Goal: Task Accomplishment & Management: Manage account settings

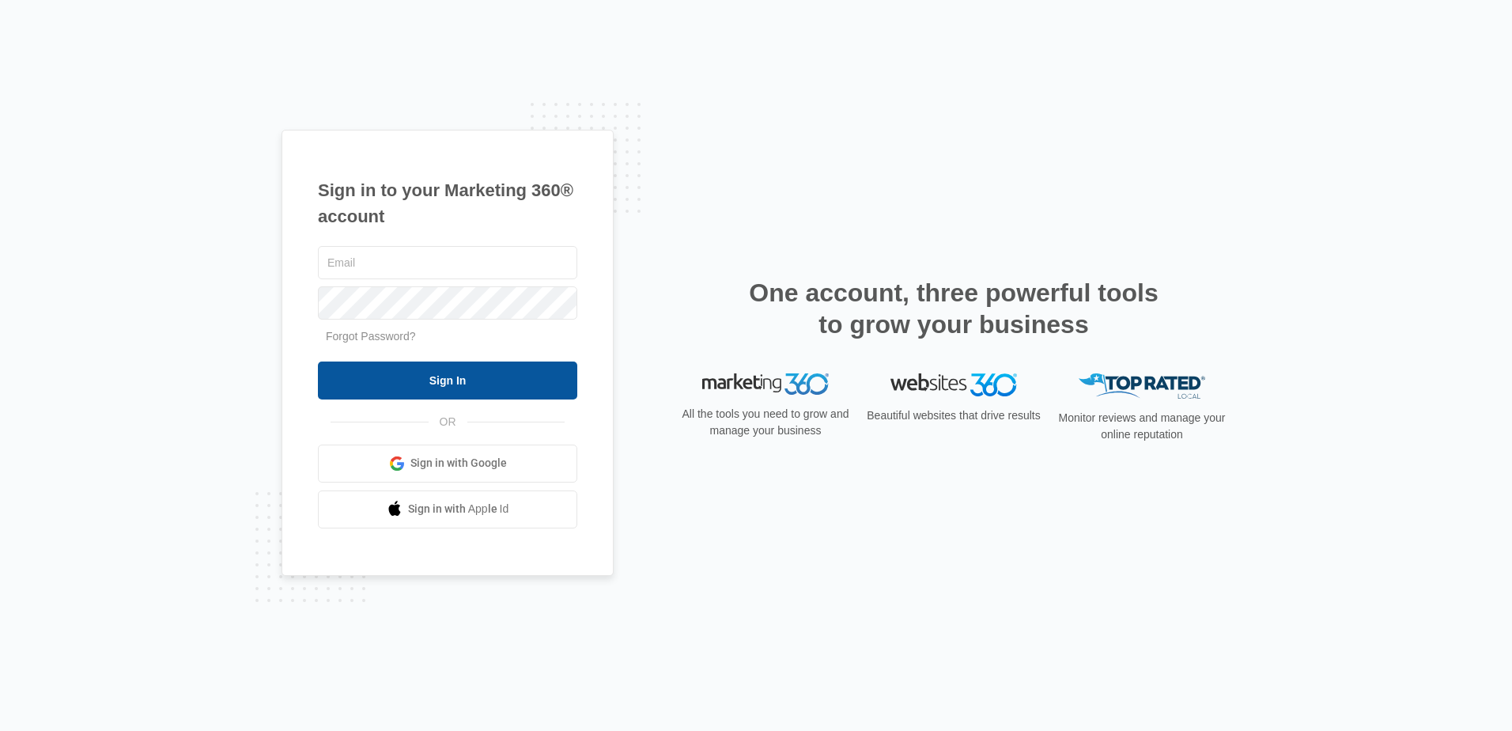
type input "[PERSON_NAME][EMAIL_ADDRESS][DOMAIN_NAME]"
click at [495, 361] on input "Sign In" at bounding box center [447, 380] width 259 height 38
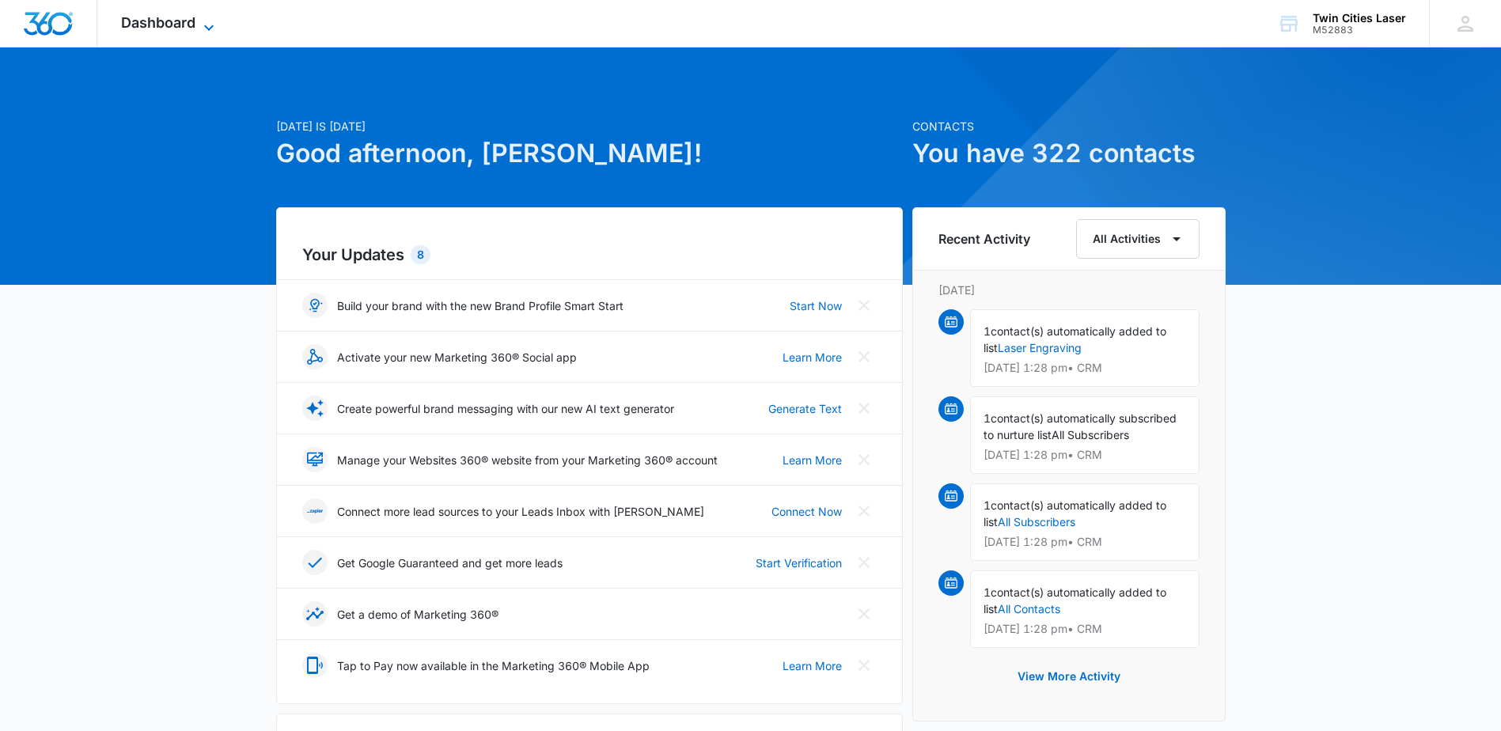
click at [206, 28] on icon at bounding box center [208, 27] width 19 height 19
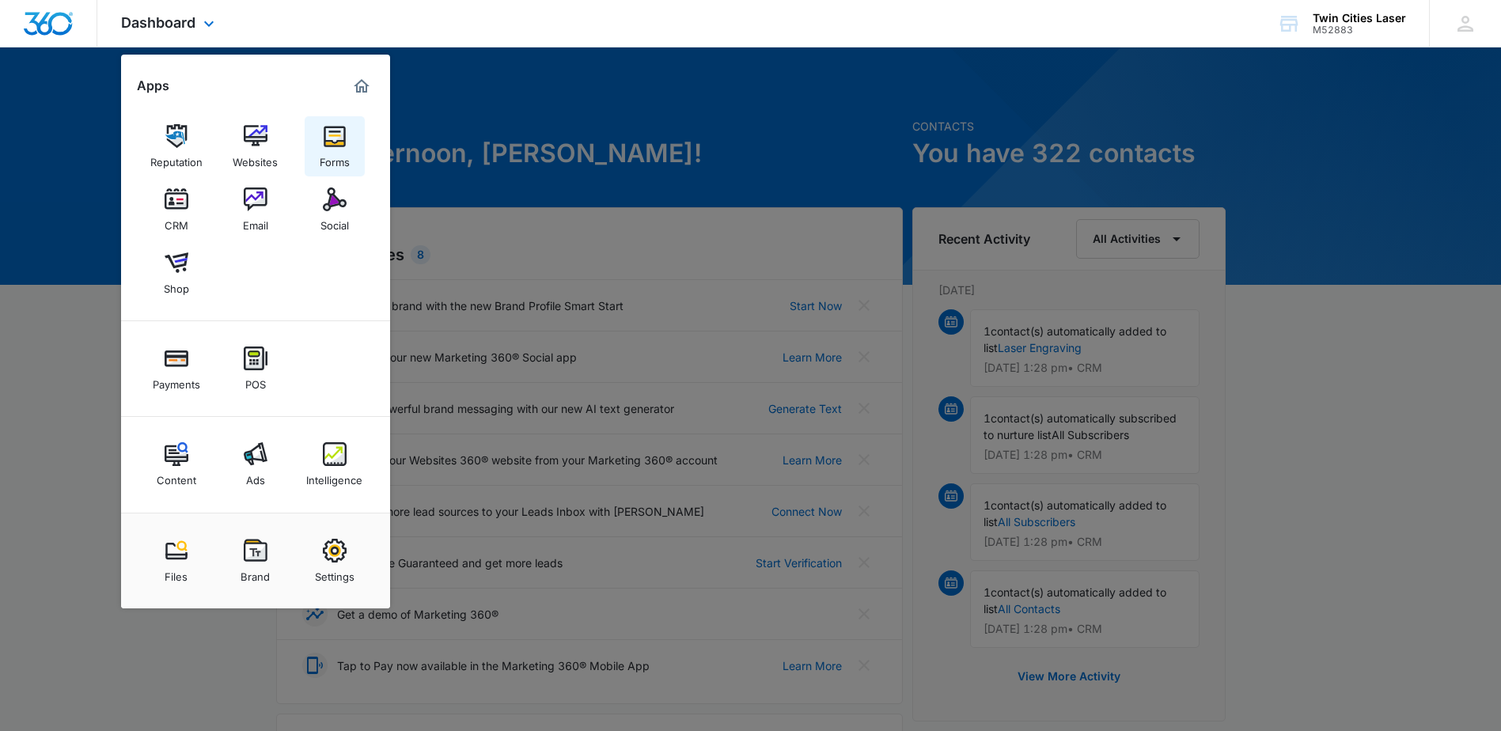
click at [332, 136] on img at bounding box center [335, 136] width 24 height 24
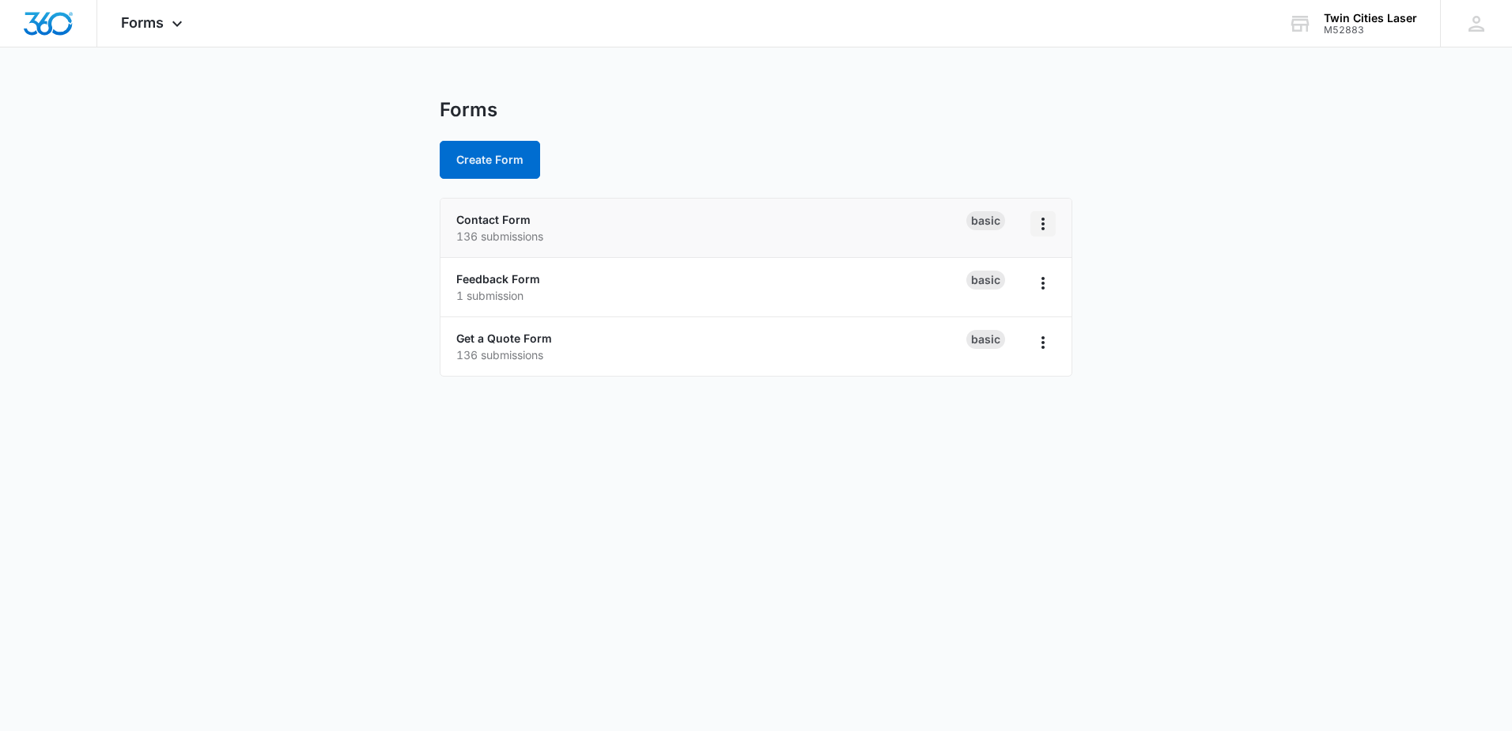
click at [1040, 219] on icon "Overflow Menu" at bounding box center [1043, 223] width 19 height 19
click at [501, 223] on link "Contact Form" at bounding box center [493, 219] width 74 height 13
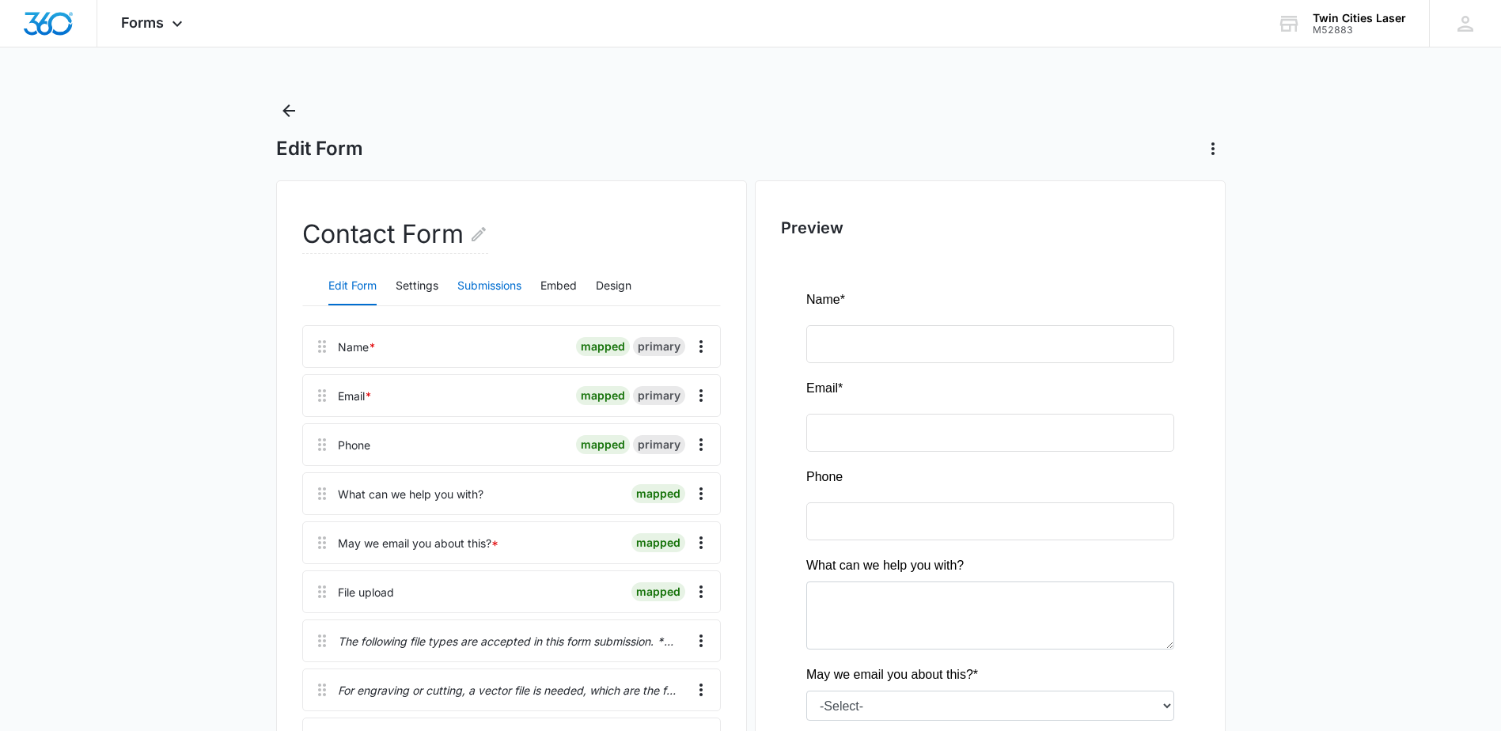
click at [480, 291] on button "Submissions" at bounding box center [489, 286] width 64 height 38
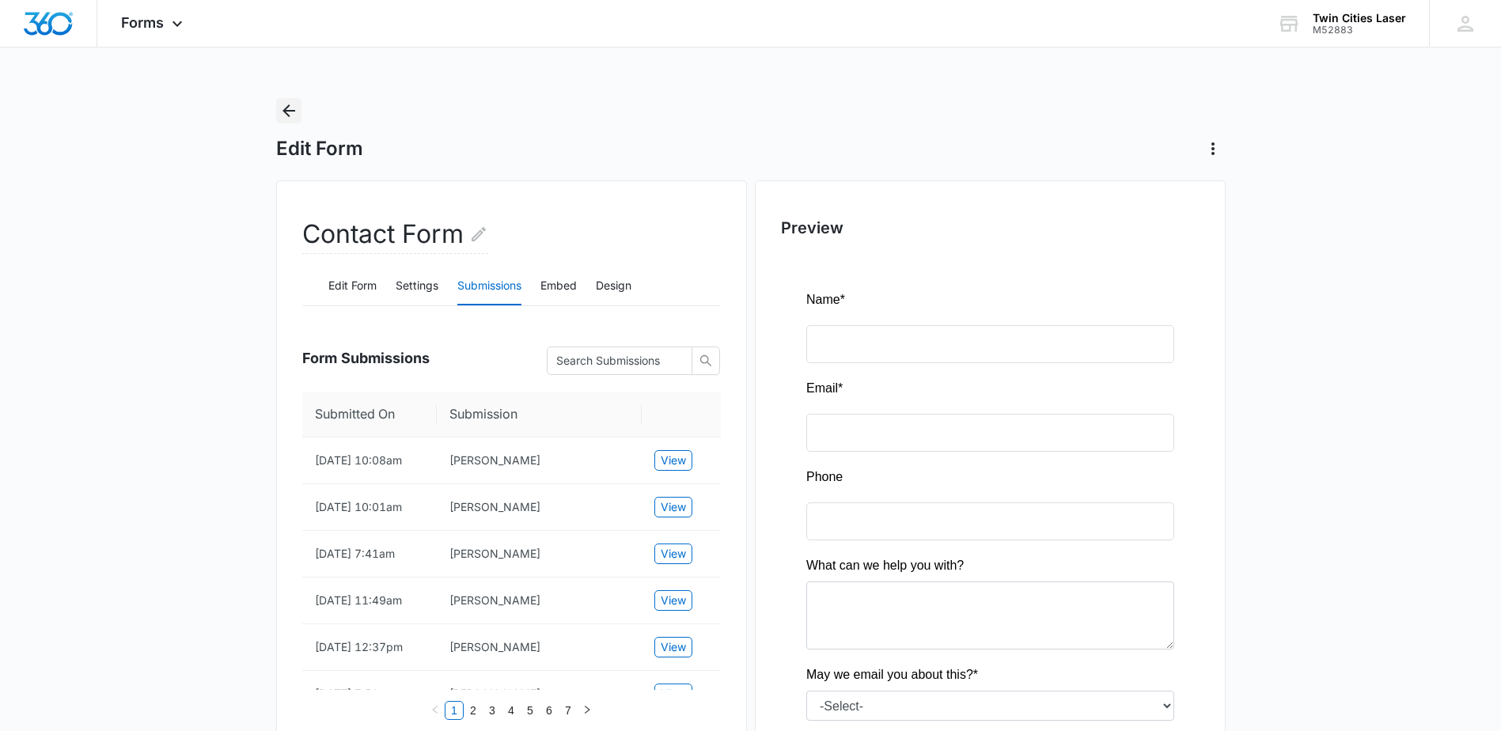
click at [282, 112] on icon "Back" at bounding box center [288, 110] width 19 height 19
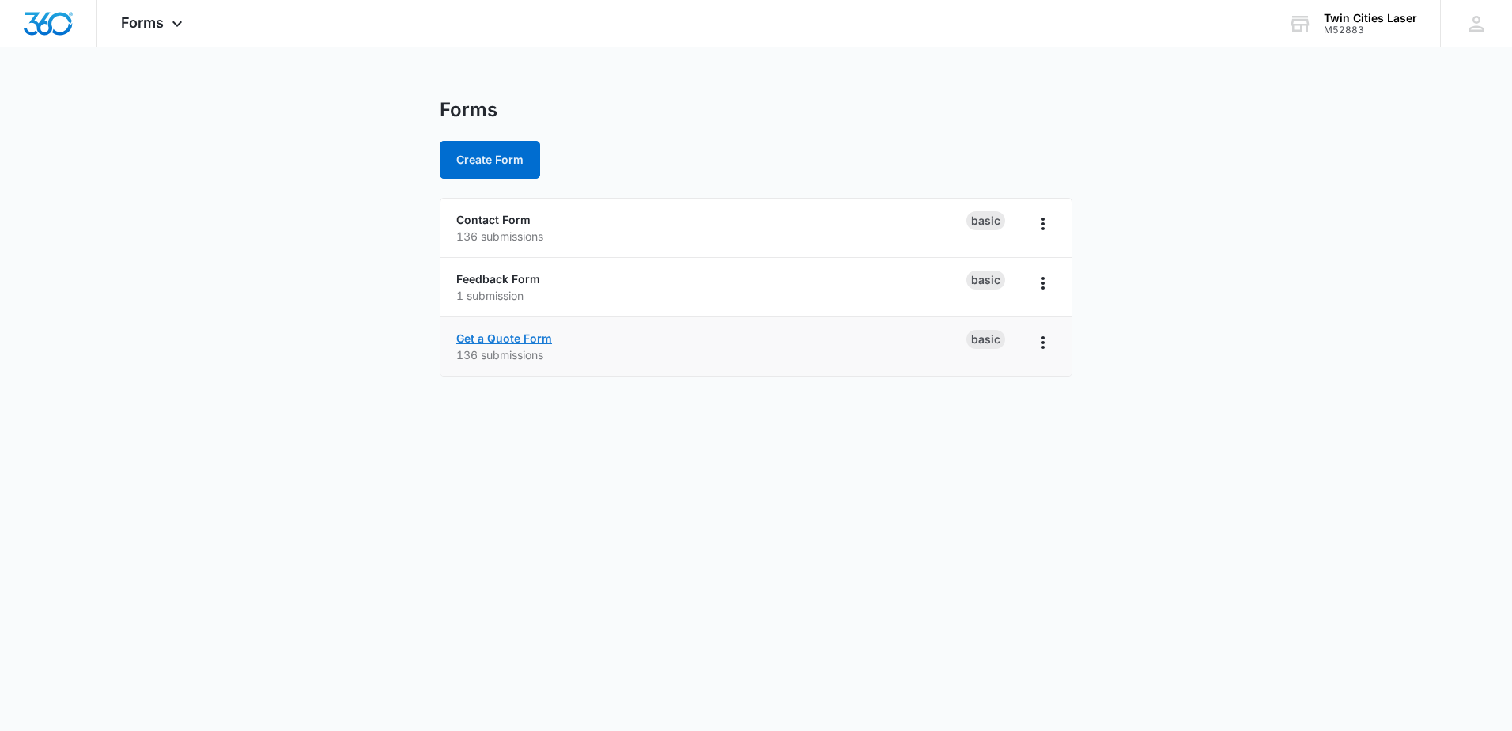
click at [495, 335] on link "Get a Quote Form" at bounding box center [504, 337] width 96 height 13
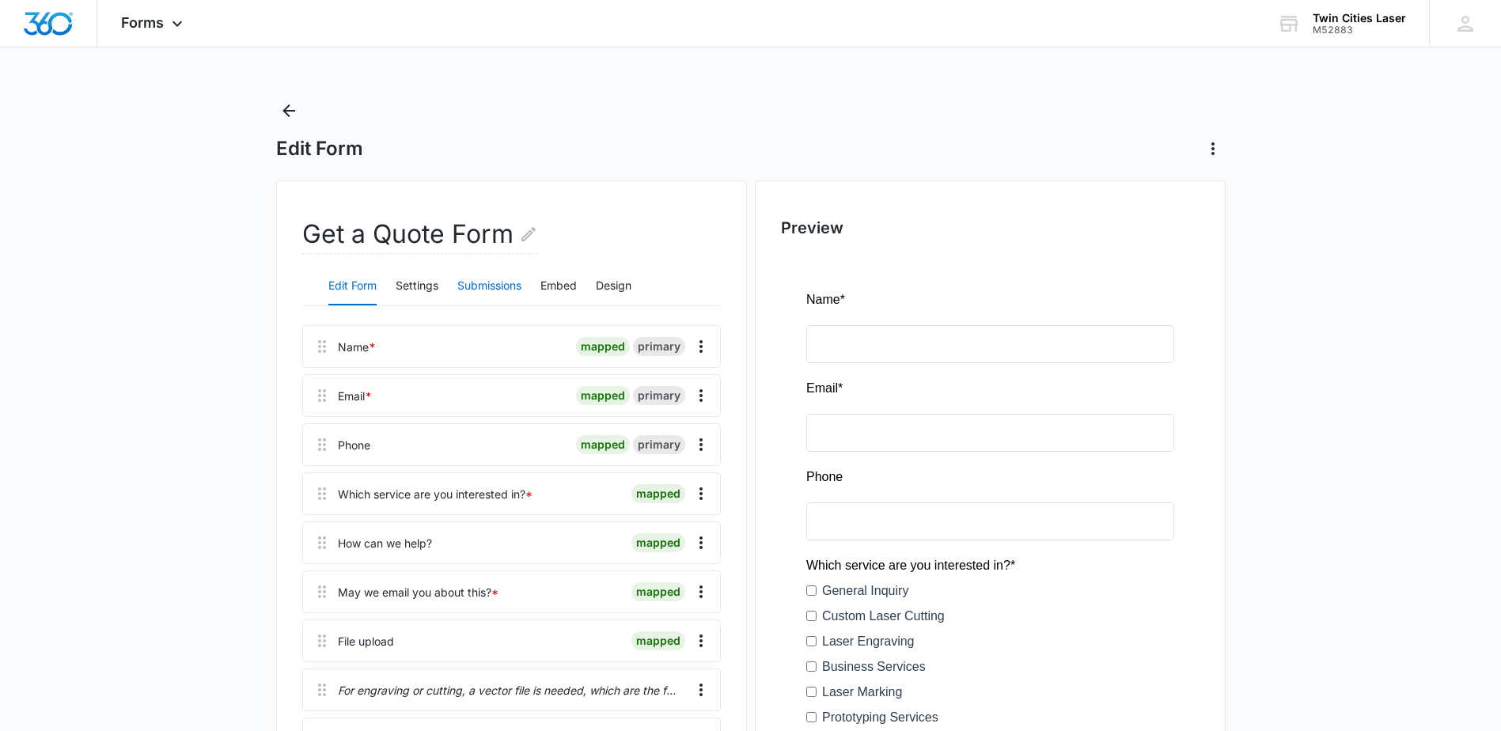
click at [509, 286] on button "Submissions" at bounding box center [489, 286] width 64 height 38
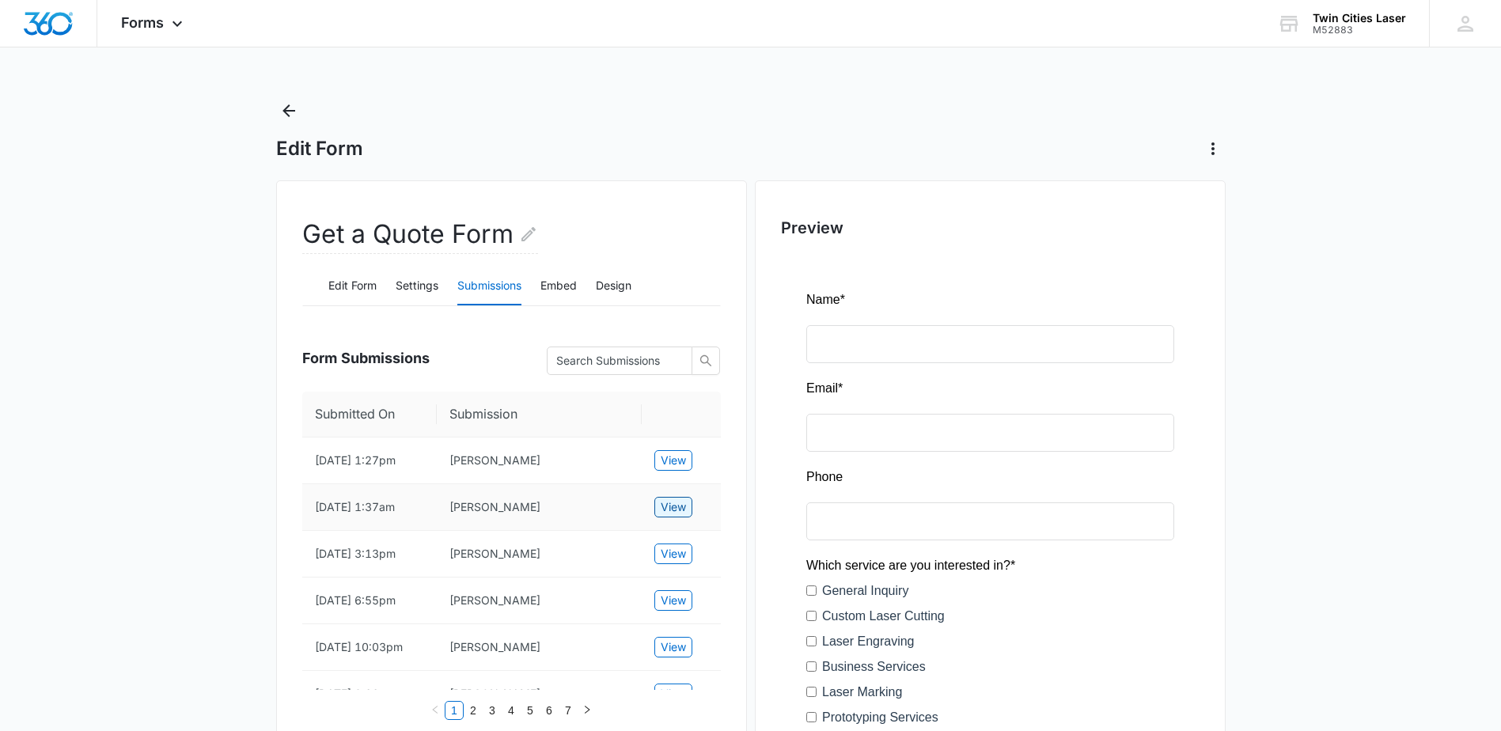
click at [662, 506] on span "View" at bounding box center [672, 506] width 25 height 17
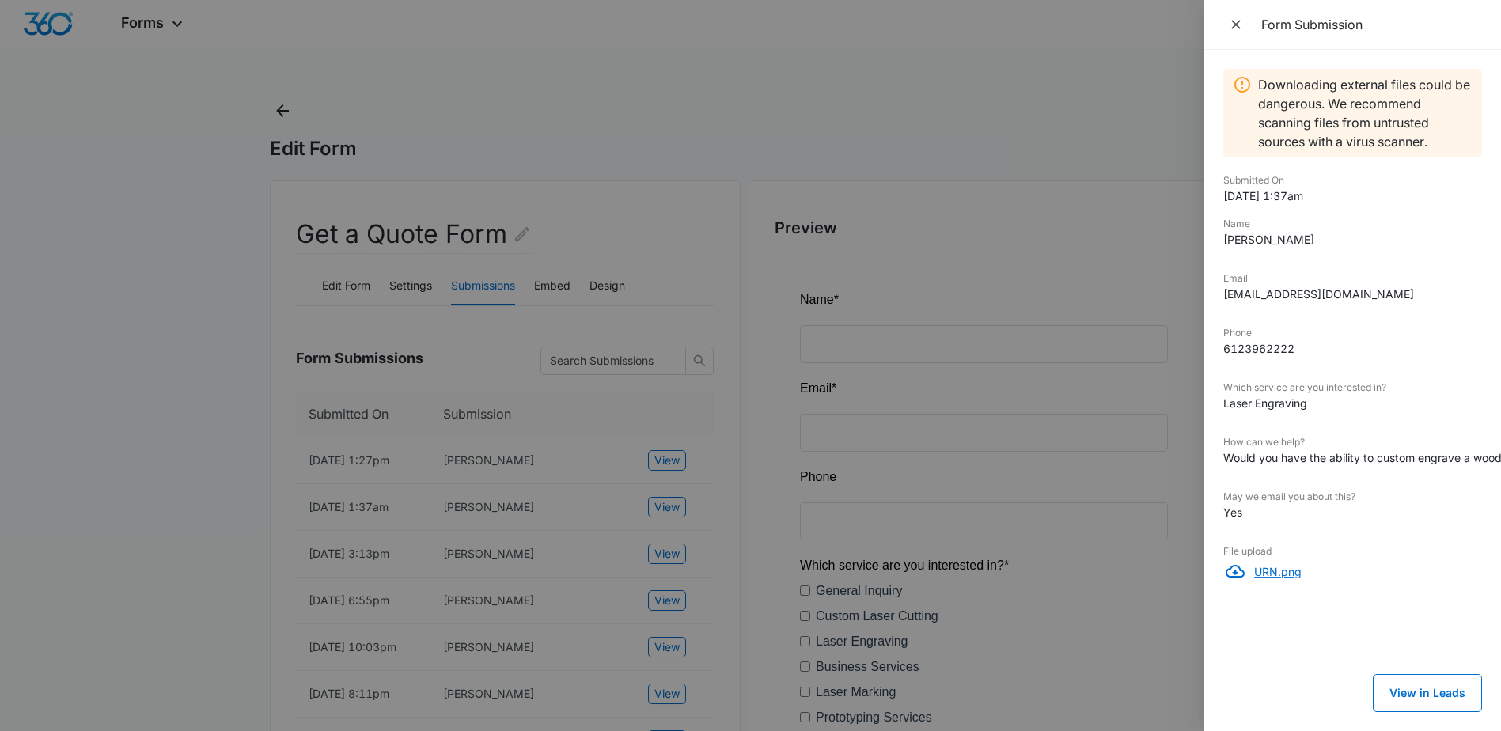
click at [1285, 580] on div "URN.png" at bounding box center [1352, 570] width 259 height 25
click at [709, 399] on div at bounding box center [750, 365] width 1501 height 731
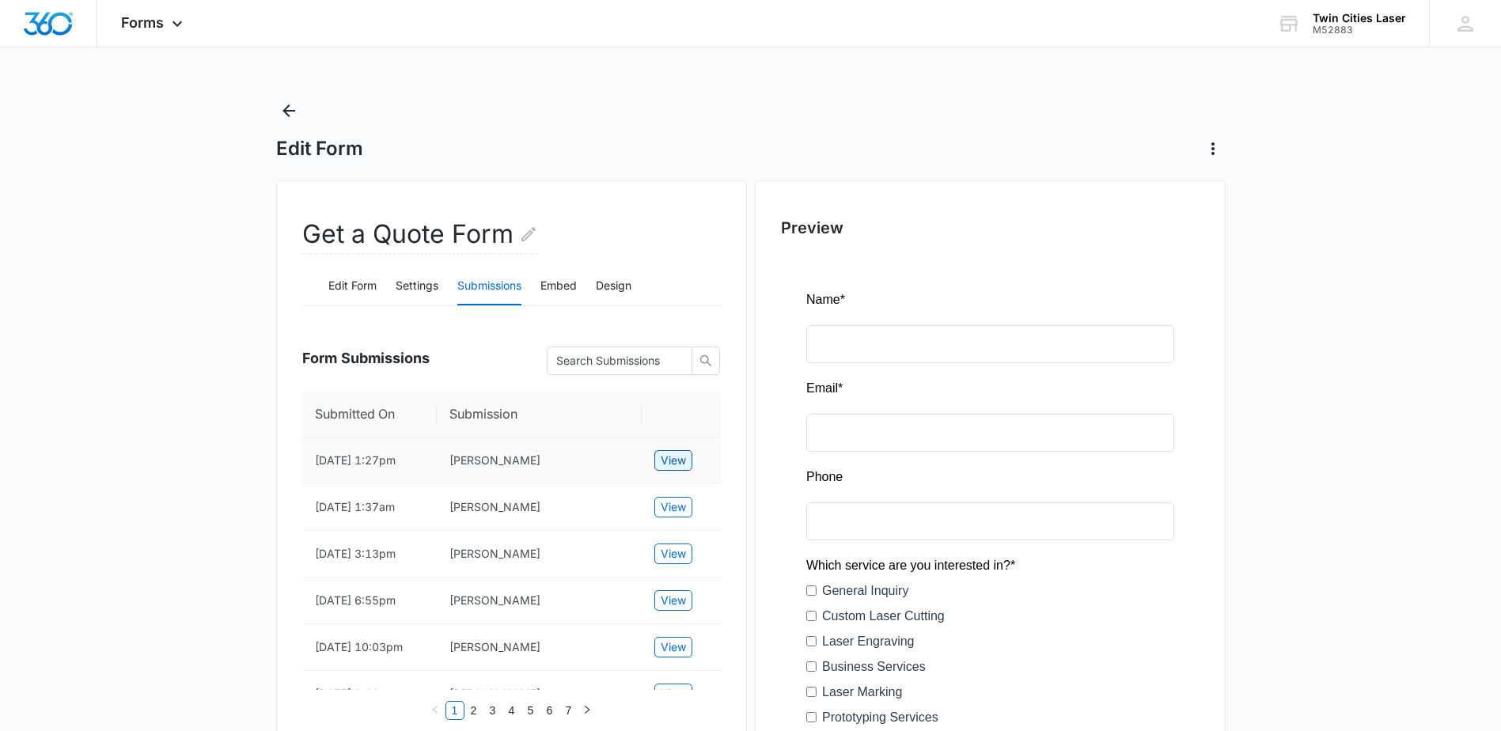
click at [664, 453] on span "View" at bounding box center [672, 460] width 25 height 17
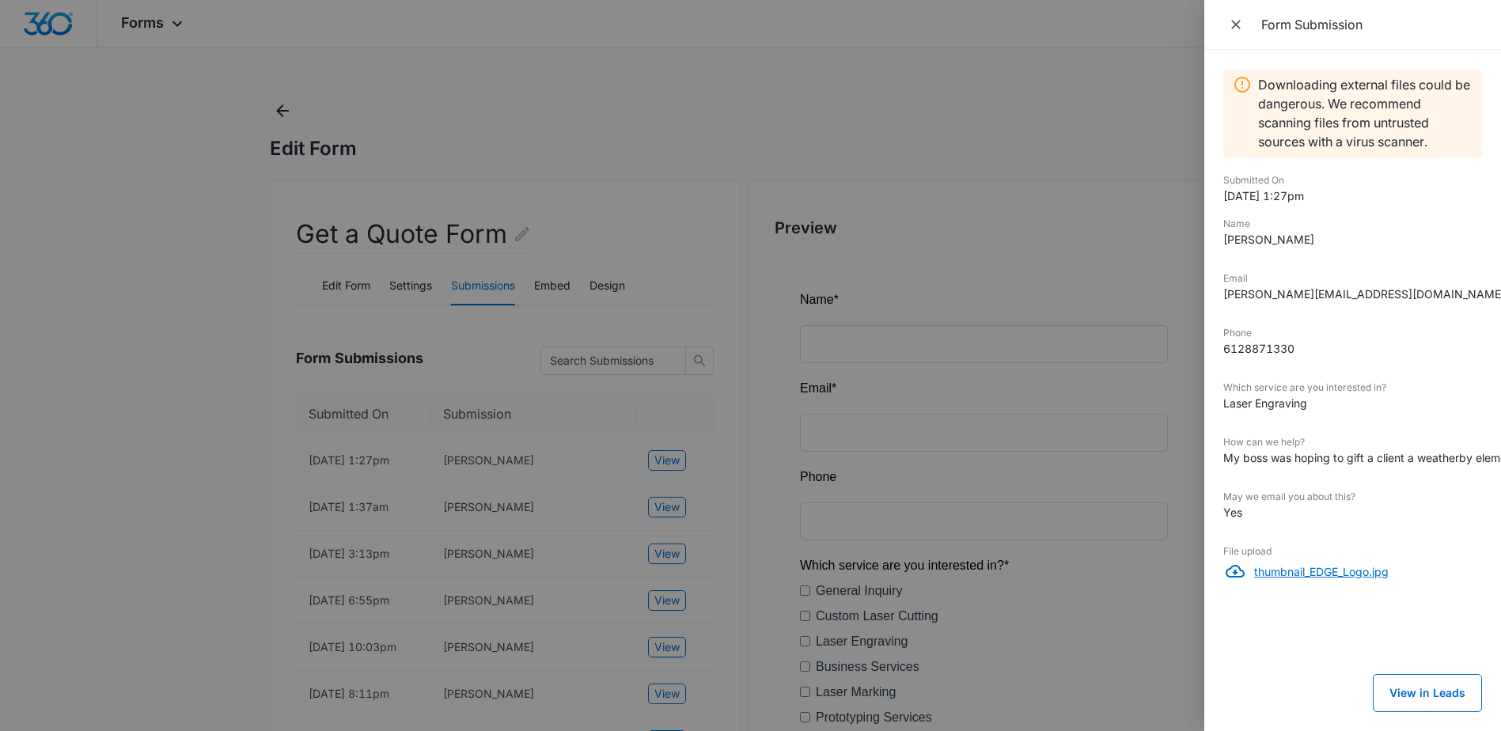
click at [1351, 573] on p "thumbnail_EDGE_Logo.jpg" at bounding box center [1368, 571] width 228 height 17
